Goal: Information Seeking & Learning: Learn about a topic

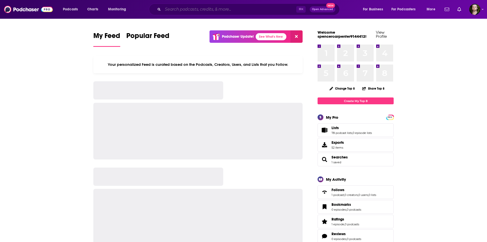
click at [211, 10] on input "Search podcasts, credits, & more..." at bounding box center [229, 9] width 133 height 8
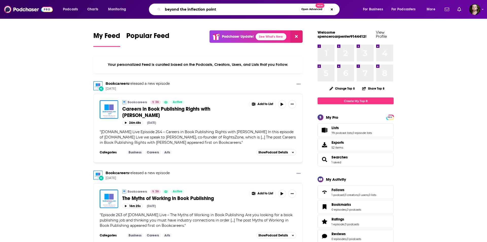
type input "beyond the inflection point"
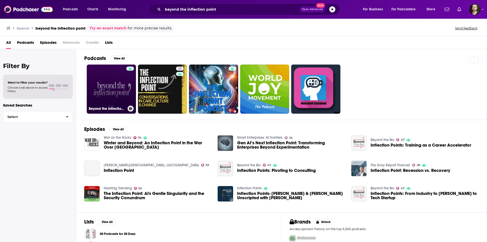
click at [123, 82] on link "Beyond the Inflection Point by [PERSON_NAME][GEOGRAPHIC_DATA]" at bounding box center [111, 89] width 49 height 49
